Goal: Task Accomplishment & Management: Use online tool/utility

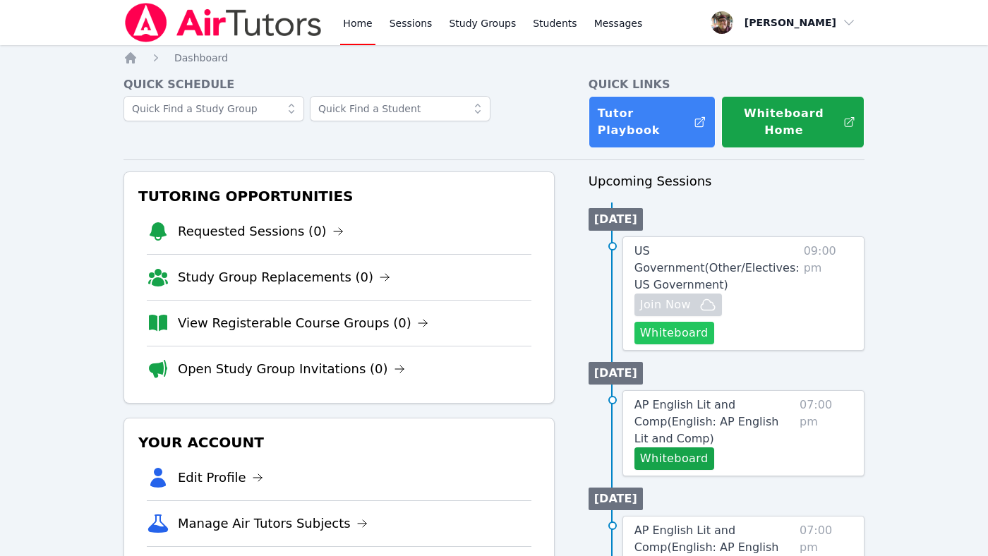
click at [679, 328] on button "Whiteboard" at bounding box center [674, 333] width 80 height 23
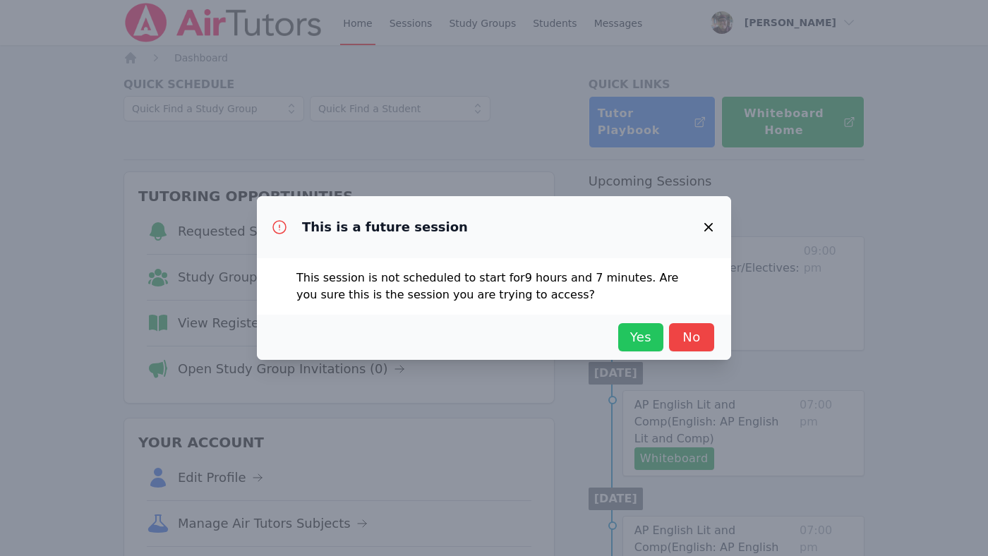
click at [638, 332] on span "Yes" at bounding box center [640, 337] width 31 height 20
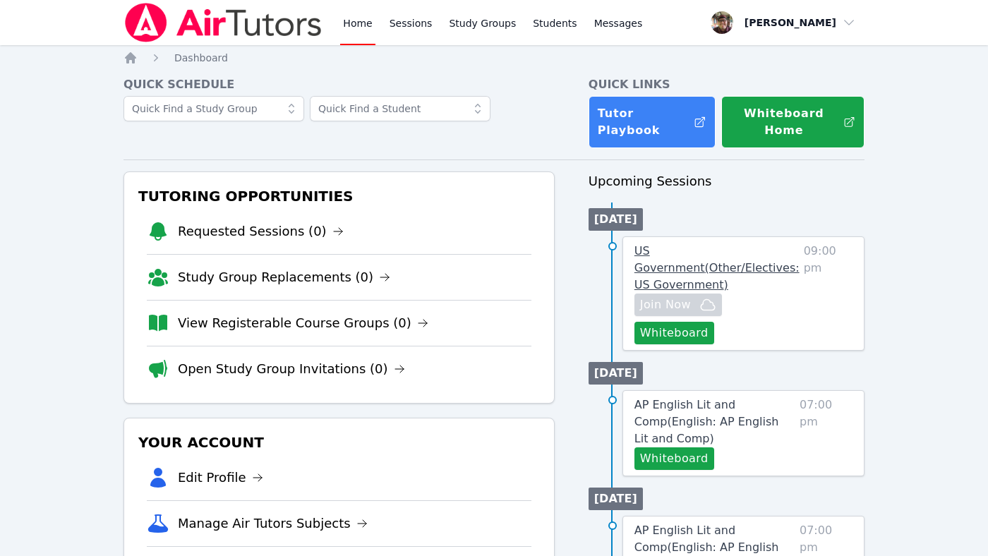
click at [707, 267] on span "US Government ( Other/Electives: US Government )" at bounding box center [716, 267] width 165 height 47
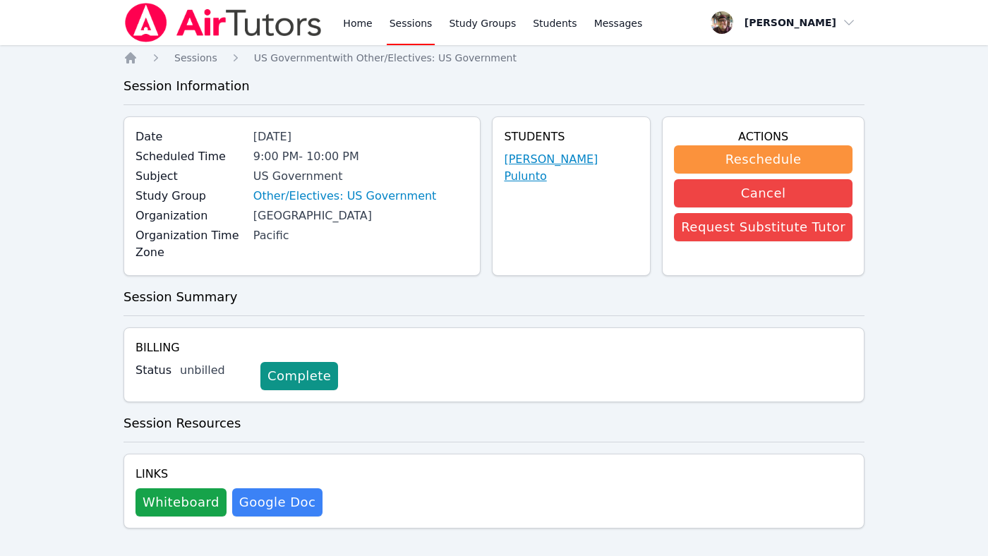
click at [583, 159] on link "Noris Pulunto" at bounding box center [571, 168] width 135 height 34
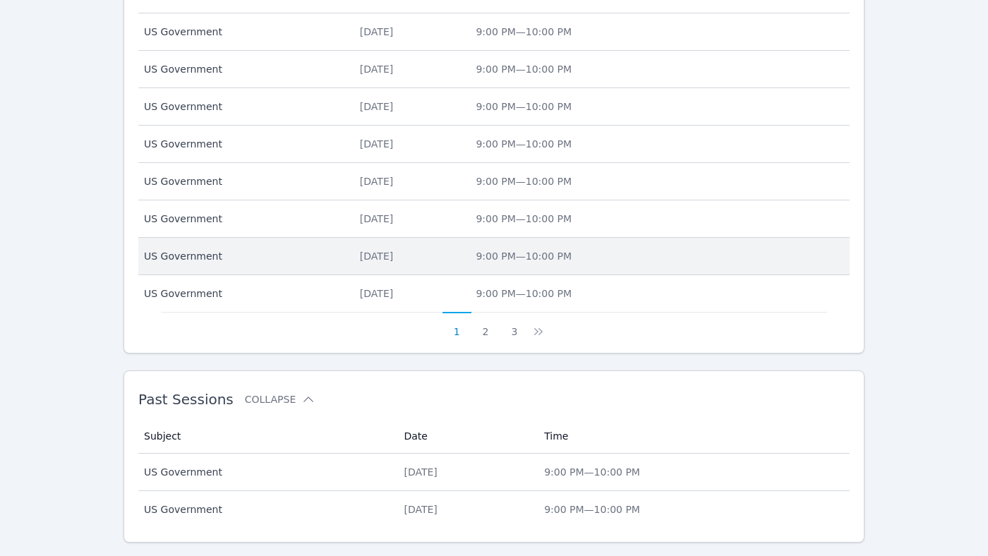
scroll to position [618, 0]
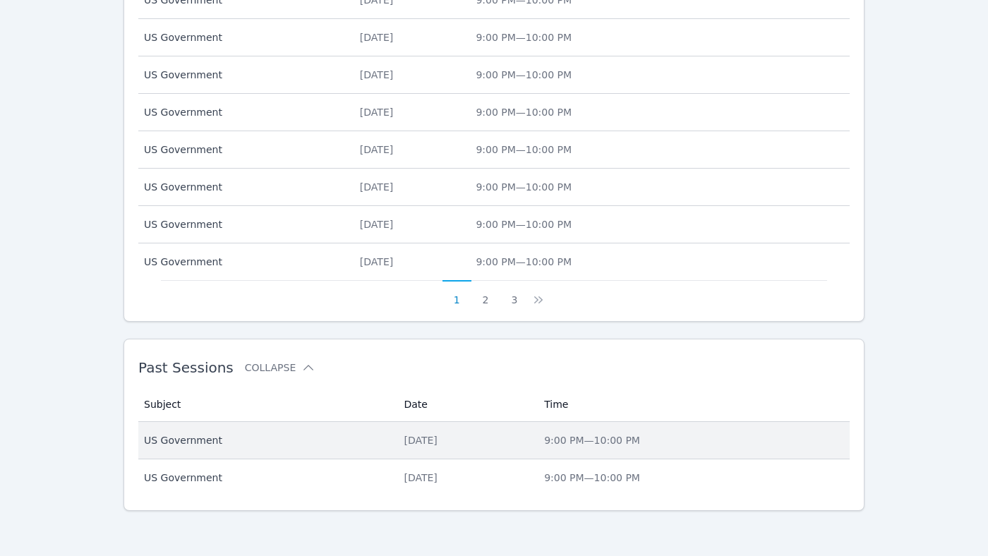
click at [420, 443] on div "Mon Sep 22" at bounding box center [465, 440] width 123 height 14
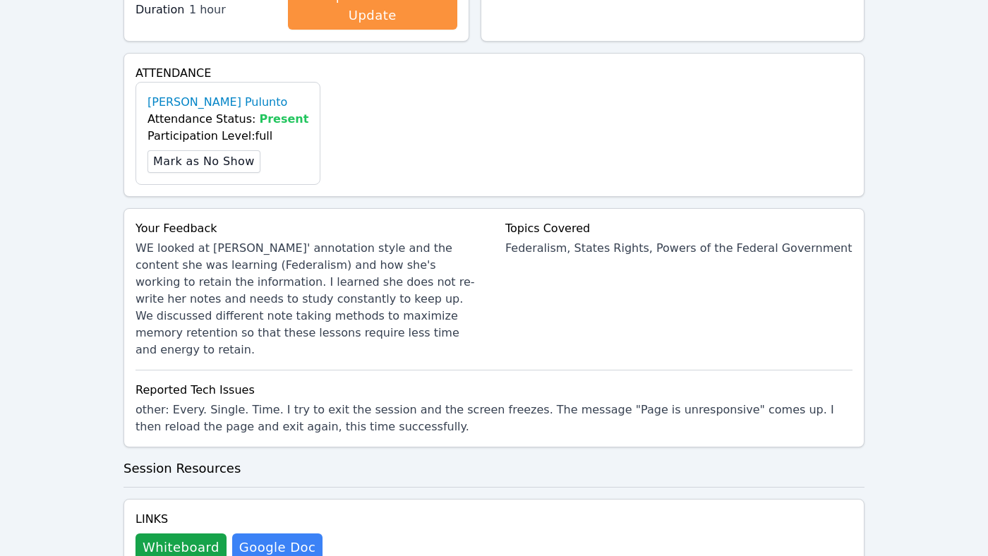
scroll to position [404, 0]
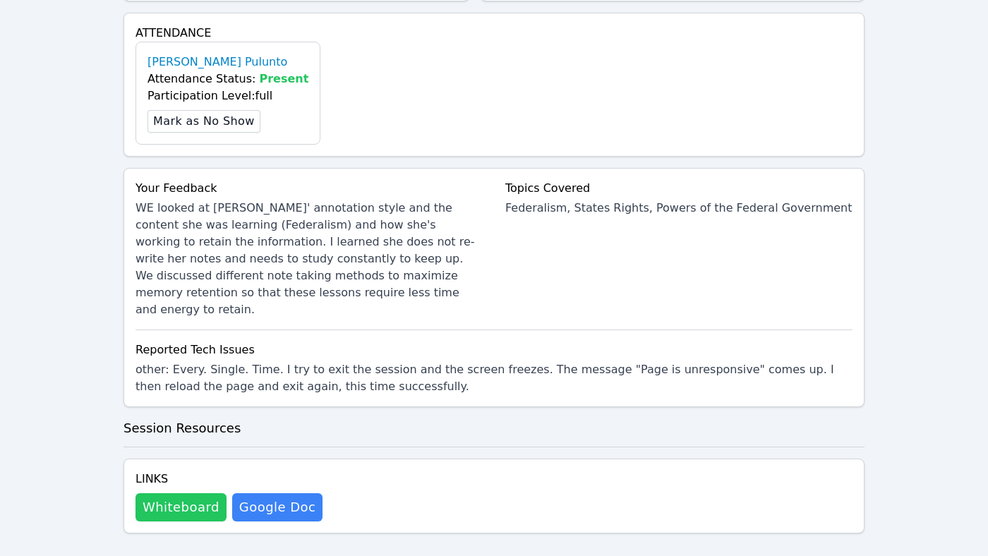
click at [191, 493] on button "Whiteboard" at bounding box center [180, 507] width 91 height 28
